Goal: Task Accomplishment & Management: Complete application form

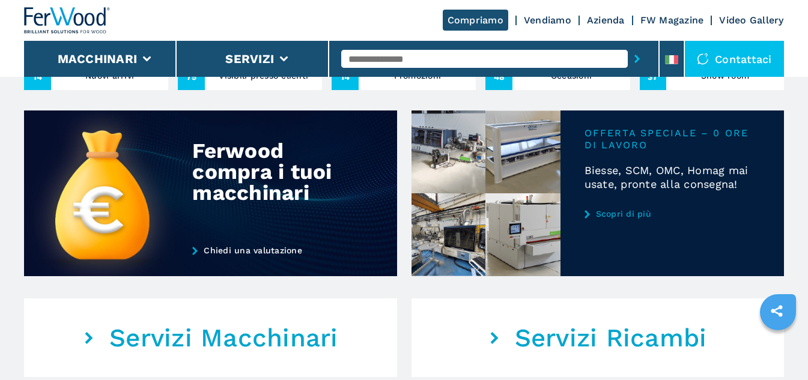
scroll to position [373, 0]
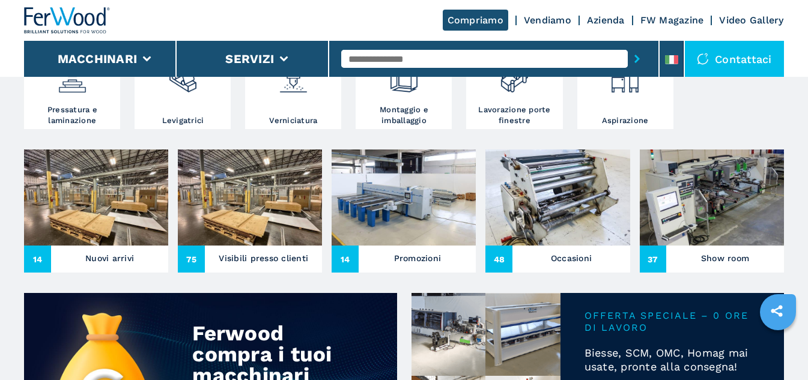
click at [607, 14] on div "Compriamo Vendiamo Azienda FW Magazine Video Gallery" at bounding box center [403, 20] width 759 height 41
click at [605, 20] on link "Azienda" at bounding box center [606, 19] width 38 height 11
click at [605, 18] on link "Azienda" at bounding box center [606, 19] width 38 height 11
click at [610, 15] on link "Azienda" at bounding box center [606, 19] width 38 height 11
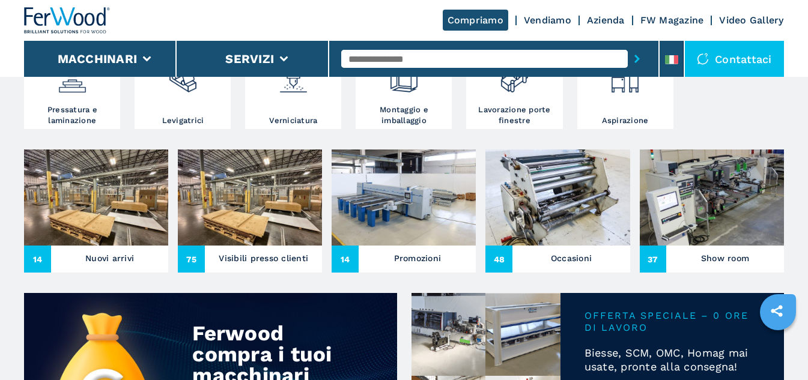
click at [610, 15] on link "Azienda" at bounding box center [606, 19] width 38 height 11
click at [612, 23] on link "Azienda" at bounding box center [606, 19] width 38 height 11
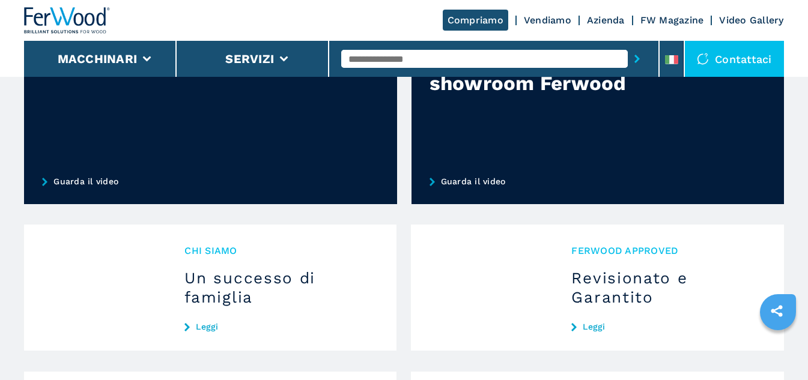
scroll to position [974, 0]
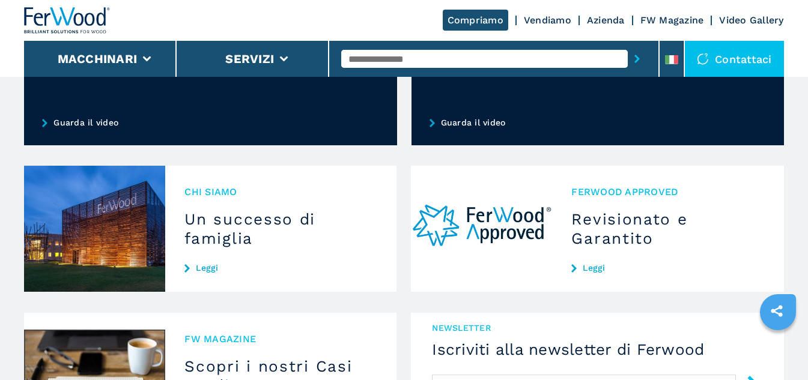
click at [215, 267] on link "Leggi" at bounding box center [280, 268] width 193 height 10
click at [530, 229] on img at bounding box center [481, 229] width 141 height 126
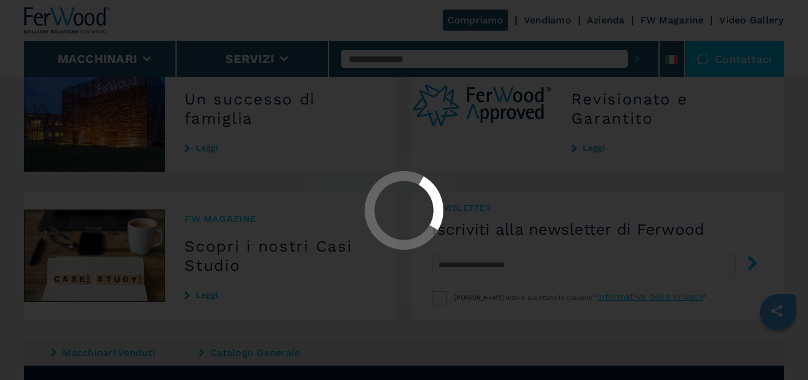
scroll to position [1034, 0]
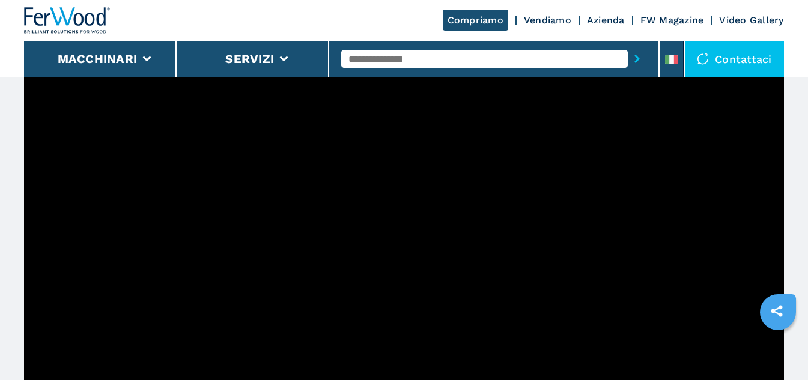
scroll to position [404, 0]
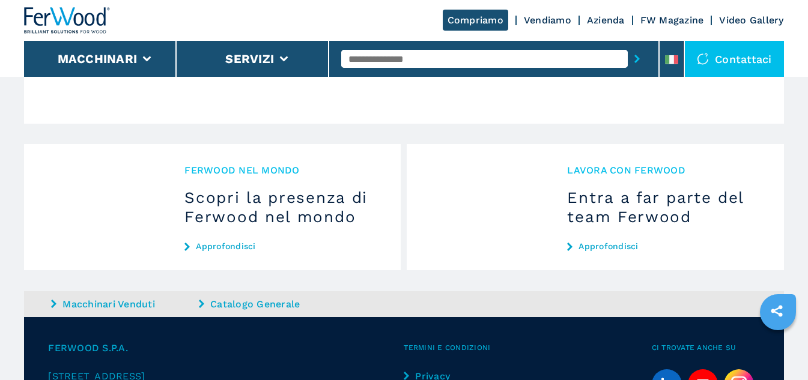
scroll to position [1188, 0]
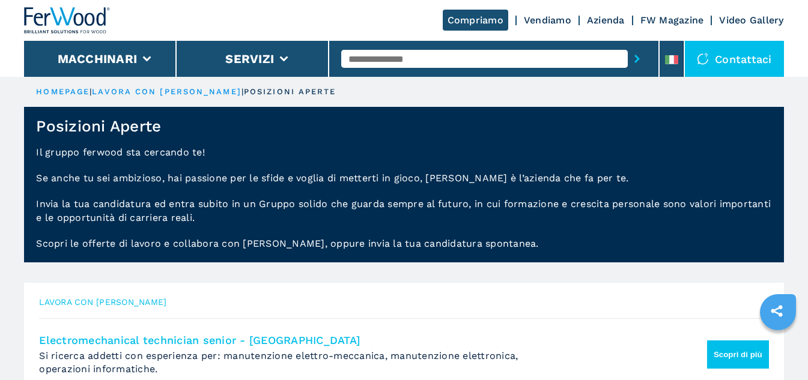
click at [175, 89] on link "lavora con [PERSON_NAME]" at bounding box center [166, 91] width 149 height 9
click at [169, 91] on link "lavora con [PERSON_NAME]" at bounding box center [166, 91] width 149 height 9
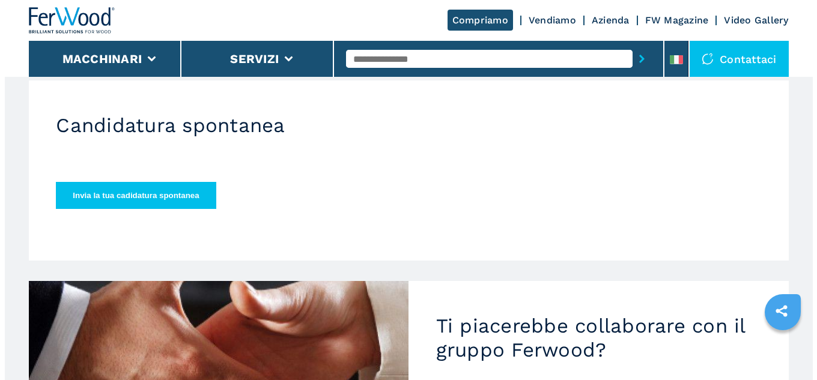
scroll to position [360, 0]
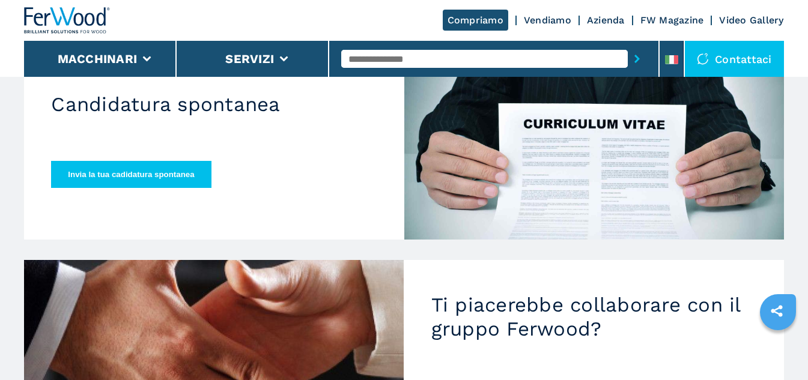
click at [168, 161] on button "Invia la tua cadidatura spontanea" at bounding box center [131, 174] width 160 height 27
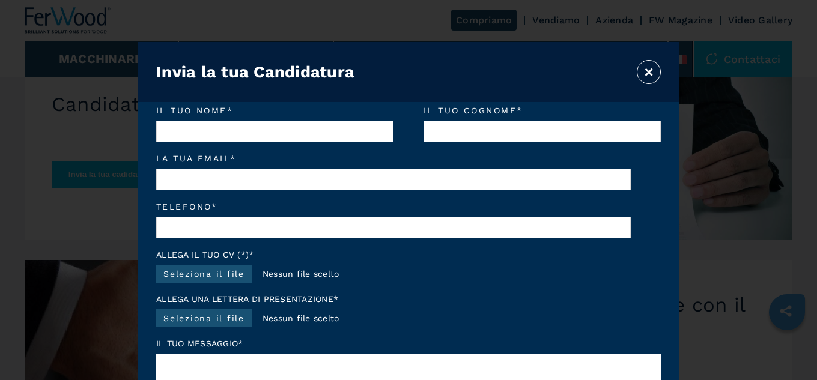
scroll to position [0, 0]
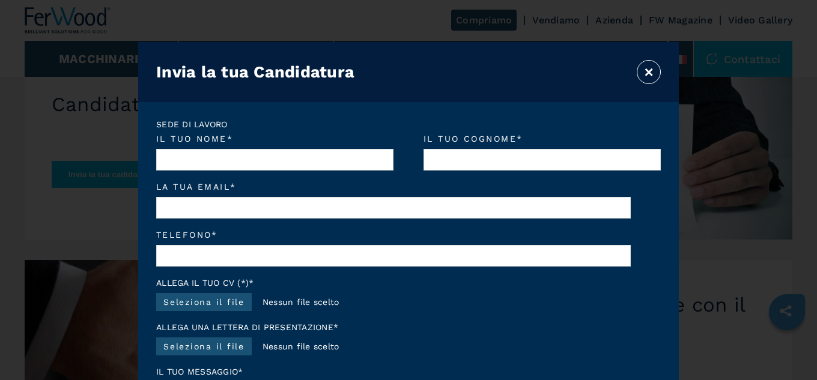
click at [52, 161] on button "Invia la tua cadidatura spontanea" at bounding box center [132, 174] width 160 height 27
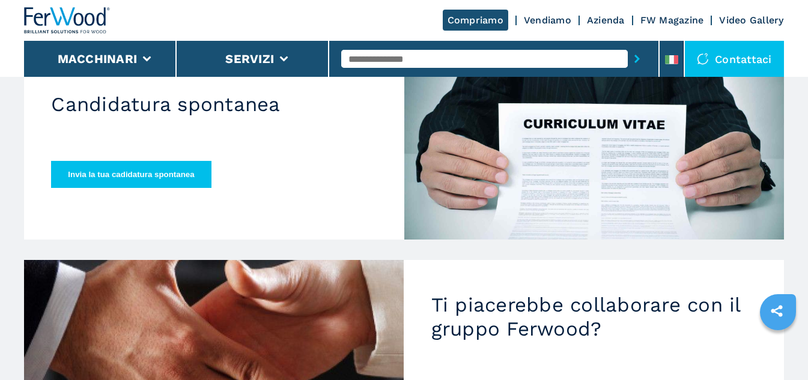
click at [188, 162] on button "Invia la tua cadidatura spontanea" at bounding box center [131, 174] width 160 height 27
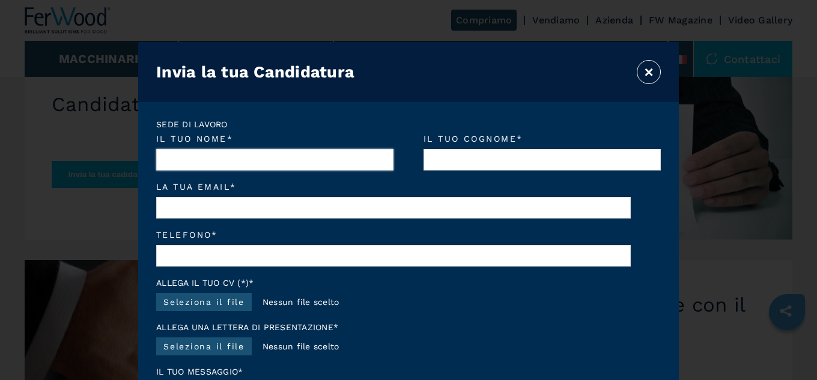
click at [244, 159] on input "Il tuo nome *" at bounding box center [274, 160] width 237 height 22
type input "******"
click at [523, 160] on input "Il tuo cognome *" at bounding box center [542, 160] width 237 height 22
type input "*********"
click at [302, 199] on input "La tua email *" at bounding box center [393, 208] width 475 height 22
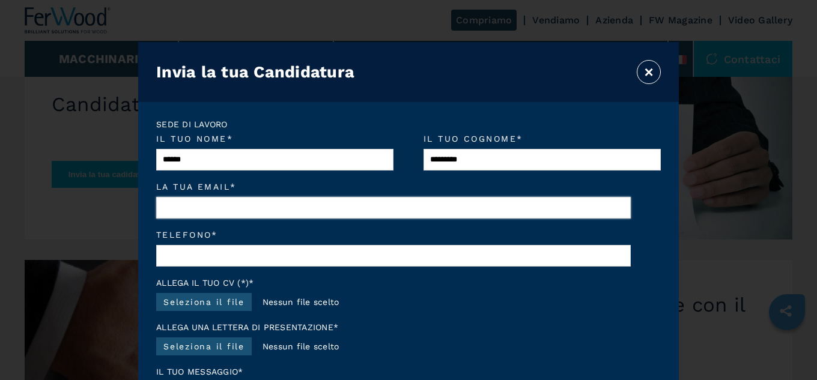
type input "**********"
click at [239, 254] on input "Telefono *" at bounding box center [393, 256] width 475 height 22
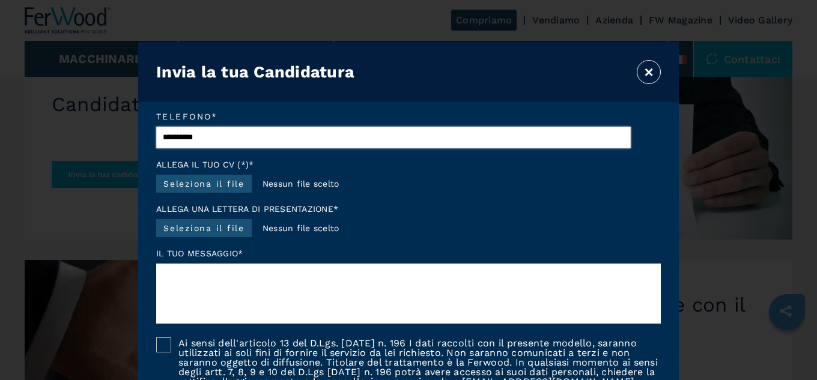
scroll to position [120, 0]
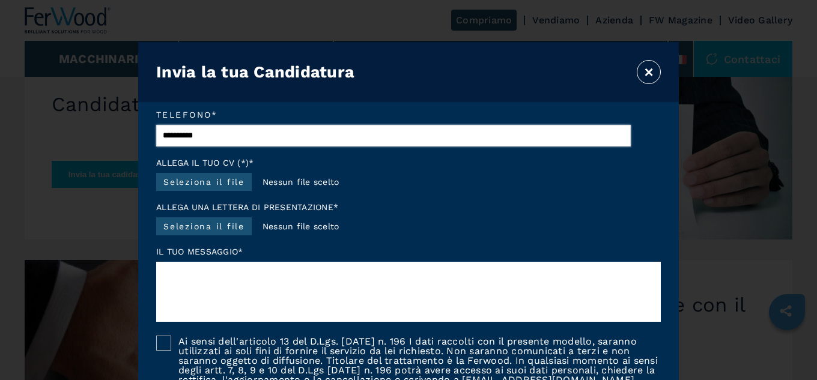
type input "**********"
click at [214, 189] on label "Seleziona il file" at bounding box center [204, 182] width 96 height 18
click at [245, 189] on input "Seleziona il file" at bounding box center [251, 184] width 13 height 13
type input "**********"
click at [190, 228] on label "Seleziona il file" at bounding box center [204, 226] width 96 height 18
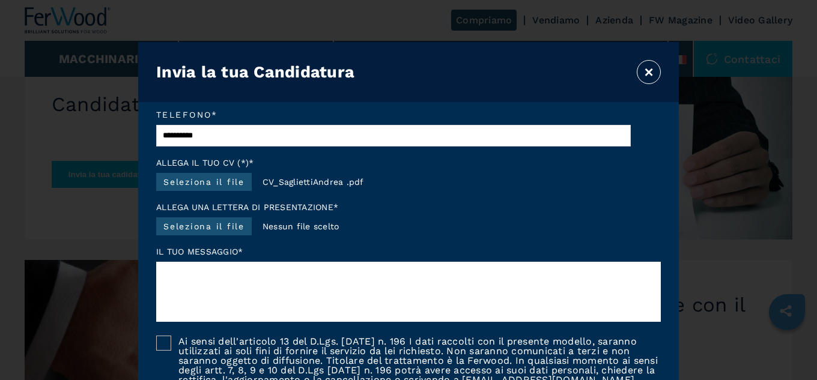
click at [245, 228] on input "Seleziona il file" at bounding box center [251, 228] width 13 height 13
type input "**********"
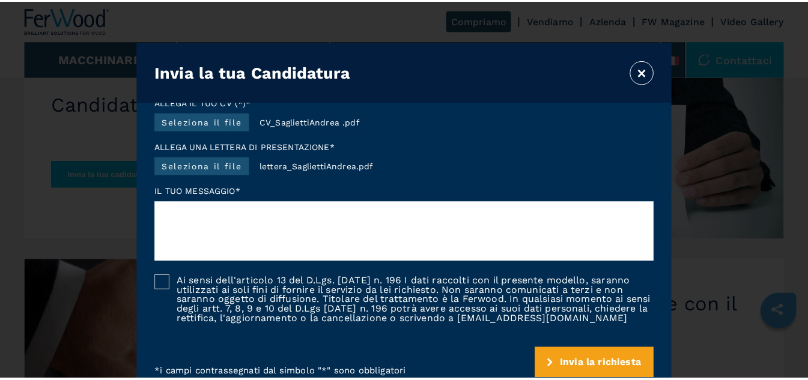
scroll to position [202, 0]
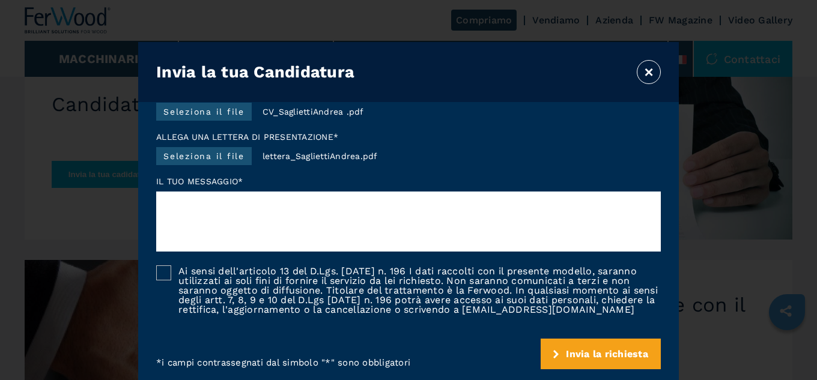
click at [167, 266] on div at bounding box center [163, 273] width 15 height 15
click at [277, 199] on textarea at bounding box center [408, 222] width 505 height 60
type textarea "*"
click at [553, 354] on icon "submit-button" at bounding box center [555, 354] width 5 height 8
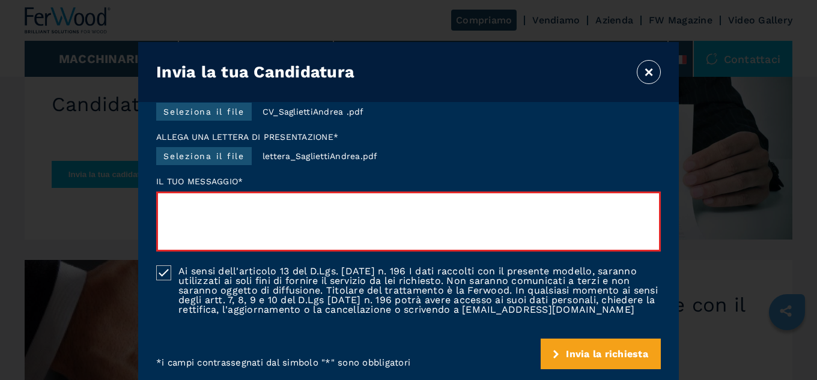
click at [226, 199] on textarea at bounding box center [408, 222] width 505 height 60
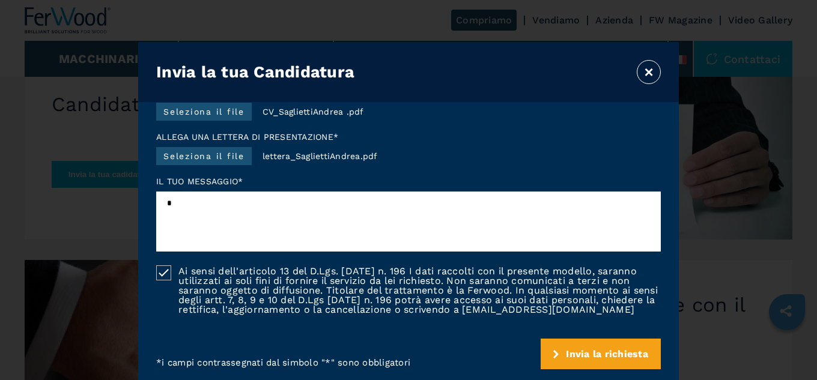
click at [566, 351] on span "Invia la richiesta" at bounding box center [607, 353] width 82 height 11
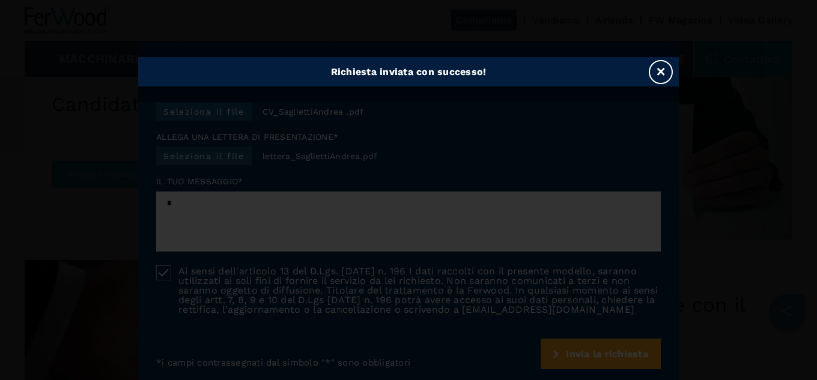
click at [388, 250] on div "Richiesta inviata con successo! ×" at bounding box center [408, 190] width 817 height 380
click at [396, 74] on h4 "Richiesta inviata con successo!" at bounding box center [409, 71] width 156 height 11
click at [663, 65] on button "×" at bounding box center [661, 72] width 24 height 24
